Goal: Task Accomplishment & Management: Use online tool/utility

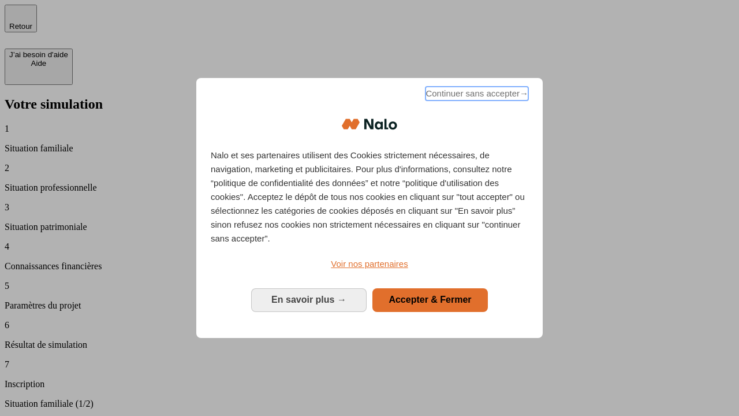
click at [476, 95] on span "Continuer sans accepter →" at bounding box center [477, 94] width 103 height 14
